Goal: Transaction & Acquisition: Subscribe to service/newsletter

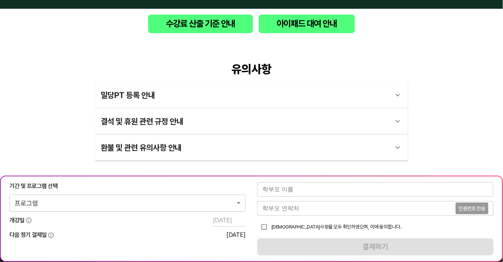
scroll to position [99, 0]
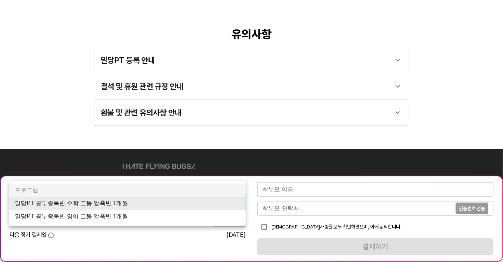
click at [206, 205] on body "수강료 산출 기준 안내 아이패드 대여 안내 유의사항 밀당PT 등록 안내 1 - 1 . 신규등록 신규등록은 밀당PT 각 과목별 프로그램을 처음 …" at bounding box center [251, 107] width 503 height 413
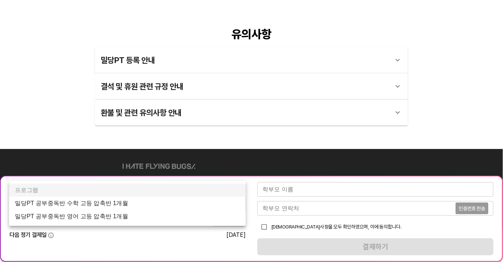
click at [131, 200] on li "밀당PT 공부중독반 수학 고등 압축반 1개월" at bounding box center [127, 203] width 237 height 13
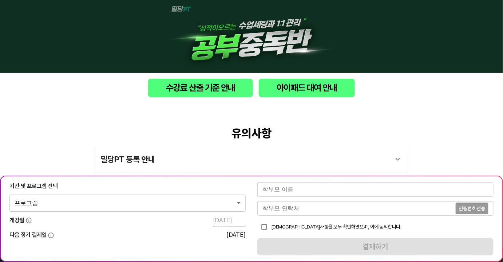
click at [143, 203] on body "수강료 산출 기준 안내 아이패드 대여 안내 유의사항 밀당PT 등록 안내 1 - 1 . 신규등록 신규등록은 밀당PT 각 과목별 프로그램을 처음 …" at bounding box center [251, 206] width 503 height 413
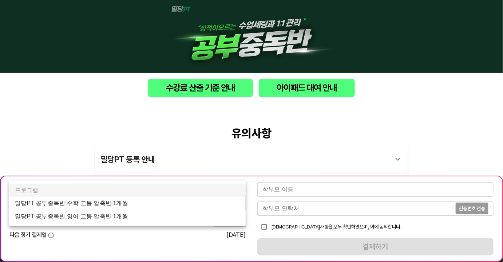
click at [132, 201] on li "밀당PT 공부중독반 수학 고등 압축반 1개월" at bounding box center [127, 203] width 237 height 13
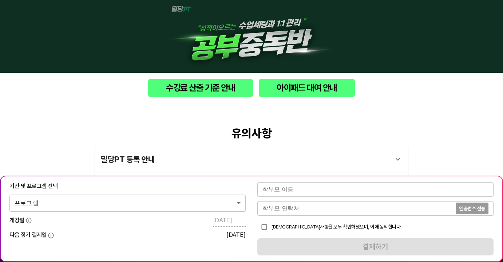
scroll to position [99, 0]
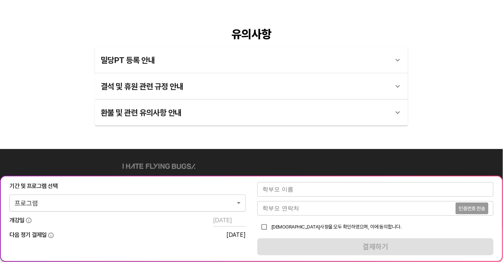
click at [159, 194] on div "기간 및 프로그램 선택 프로그램 0 ​" at bounding box center [127, 196] width 236 height 29
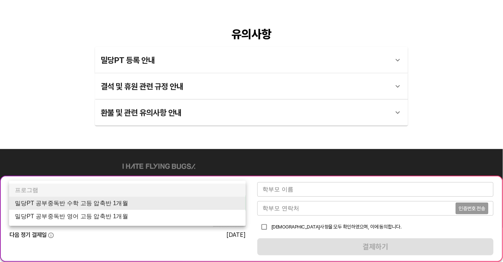
click at [158, 198] on body "수강료 산출 기준 안내 아이패드 대여 안내 유의사항 밀당PT 등록 안내 1 - 1 . 신규등록 신규등록은 밀당PT 각 과목별 프로그램을 처음 …" at bounding box center [251, 107] width 503 height 413
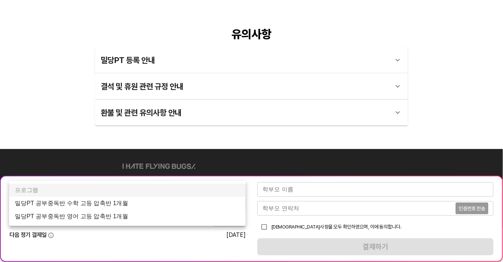
click at [144, 201] on li "밀당PT 공부중독반 수학 고등 압축반 1개월" at bounding box center [127, 203] width 237 height 13
